Goal: Task Accomplishment & Management: Complete application form

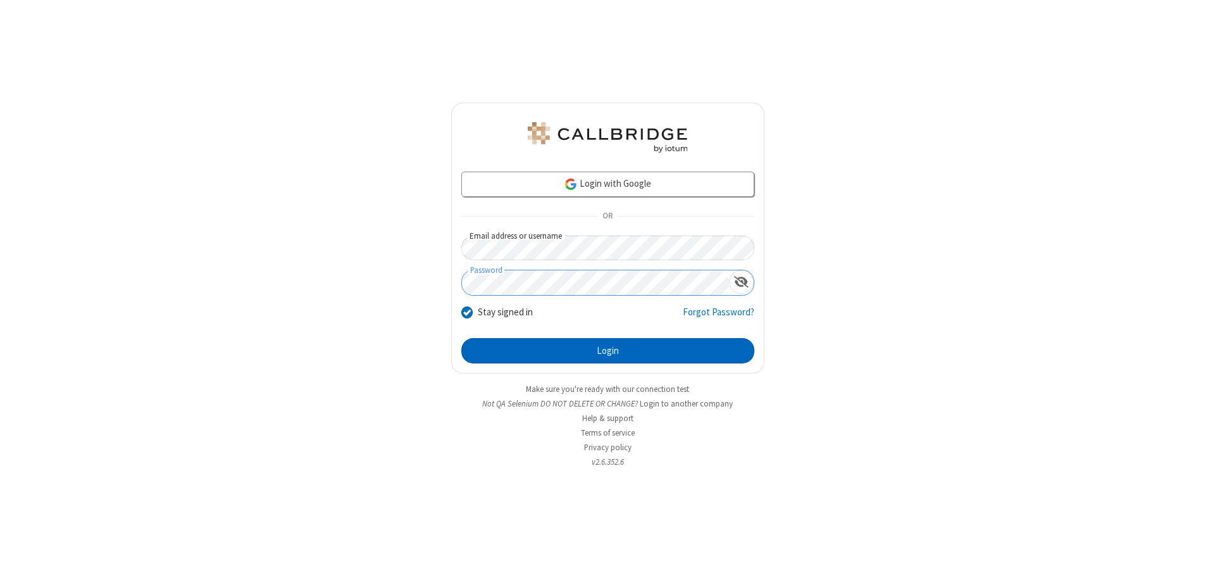
click at [608, 351] on button "Login" at bounding box center [607, 350] width 293 height 25
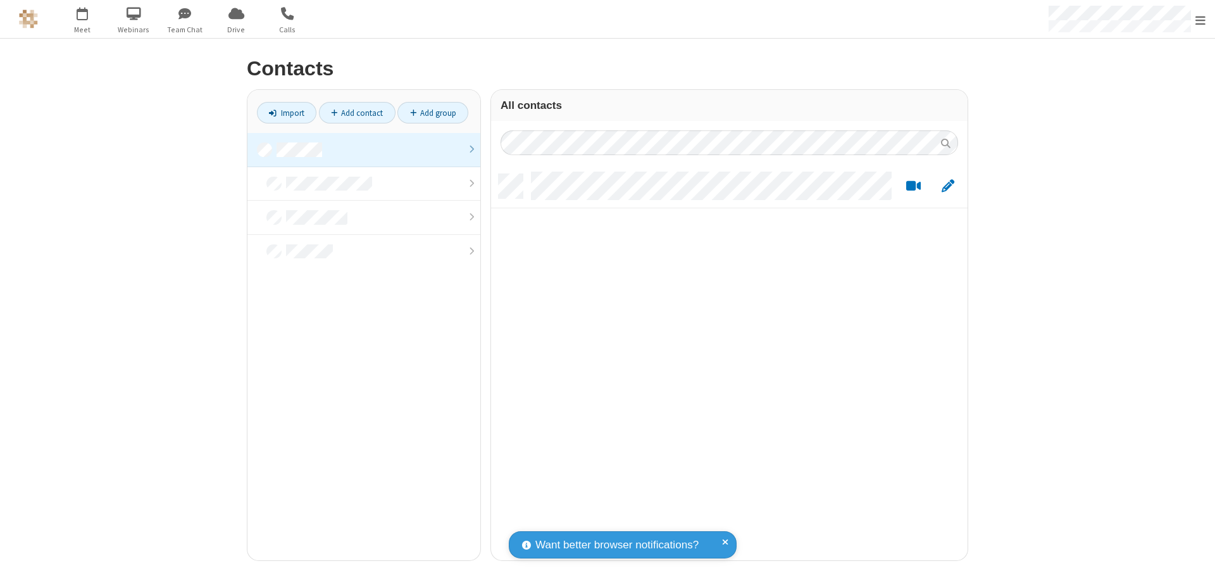
scroll to position [386, 467]
click at [357, 113] on link "Add contact" at bounding box center [357, 113] width 77 height 22
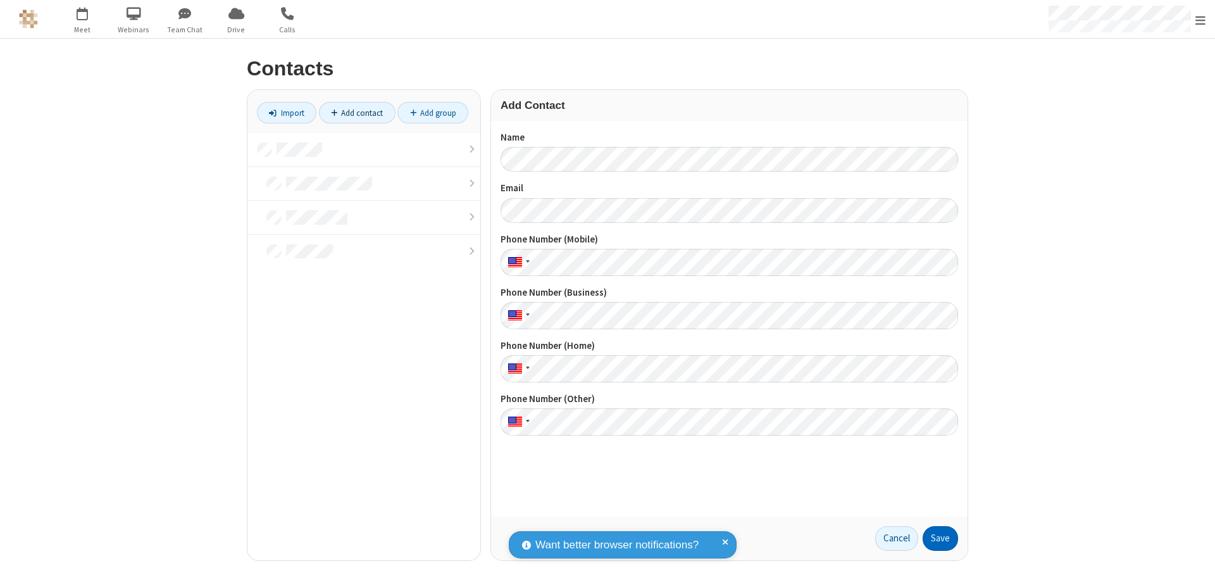
click at [940, 538] on button "Save" at bounding box center [940, 538] width 35 height 25
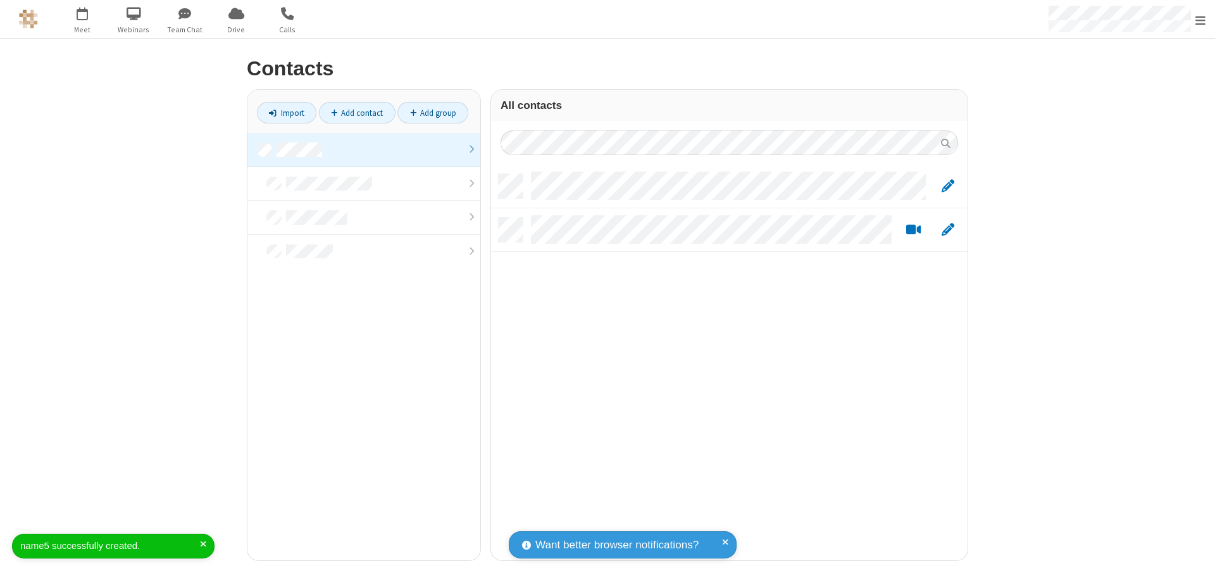
scroll to position [386, 467]
